Goal: Transaction & Acquisition: Purchase product/service

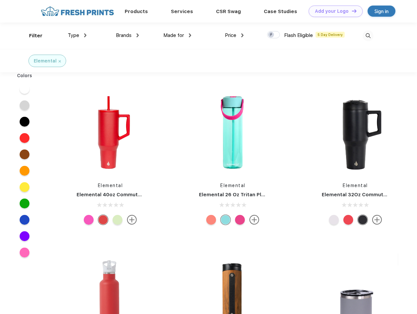
click at [333, 11] on link "Add your Logo Design Tool" at bounding box center [336, 11] width 54 height 11
click at [0, 0] on div "Design Tool" at bounding box center [0, 0] width 0 height 0
click at [351, 11] on link "Add your Logo Design Tool" at bounding box center [336, 11] width 54 height 11
click at [31, 36] on div "Filter" at bounding box center [35, 36] width 13 height 8
click at [77, 35] on span "Type" at bounding box center [73, 35] width 11 height 6
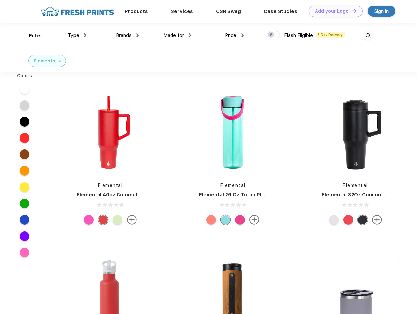
click at [127, 35] on span "Brands" at bounding box center [124, 35] width 16 height 6
click at [177, 35] on span "Made for" at bounding box center [173, 35] width 21 height 6
click at [234, 35] on span "Price" at bounding box center [230, 35] width 11 height 6
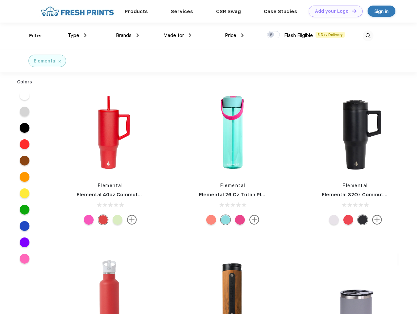
click at [274, 35] on div at bounding box center [273, 34] width 13 height 7
click at [271, 35] on input "checkbox" at bounding box center [269, 33] width 4 height 4
click at [368, 36] on img at bounding box center [368, 35] width 11 height 11
